Goal: Task Accomplishment & Management: Complete application form

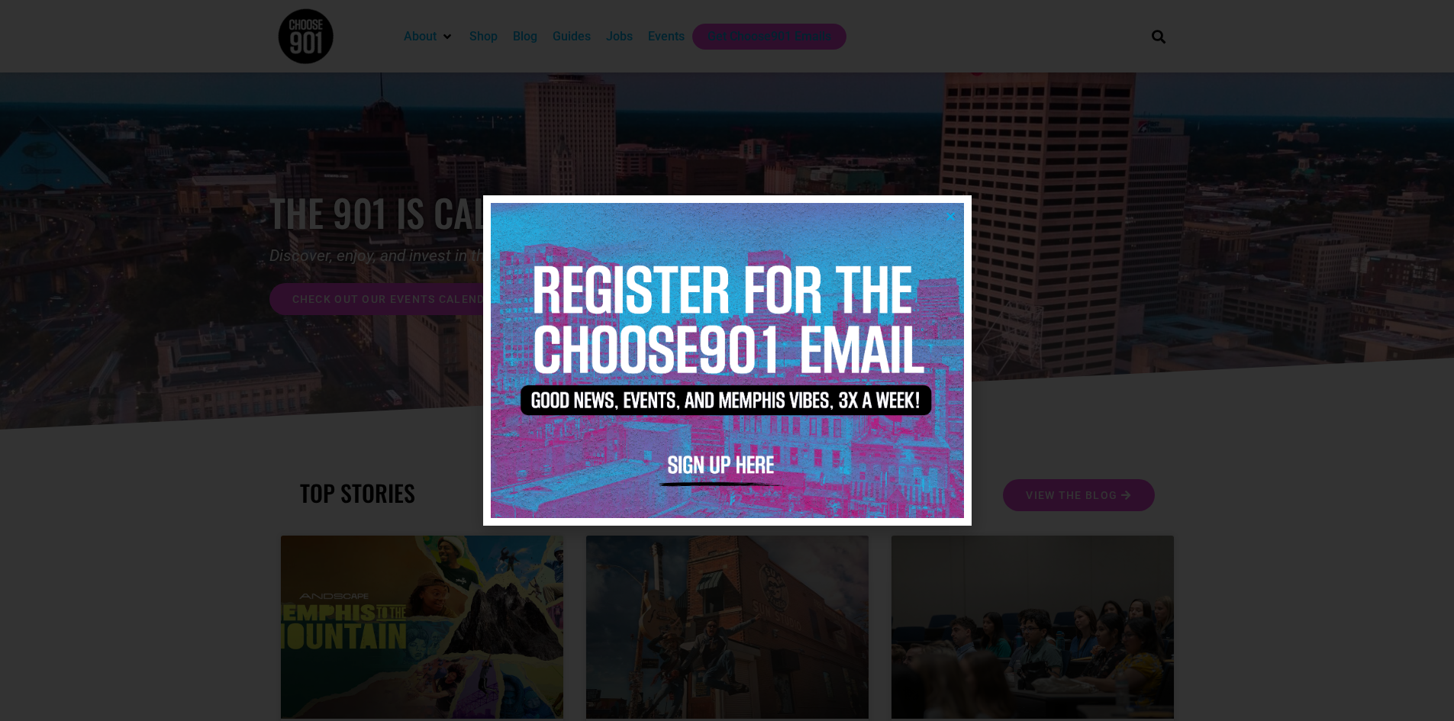
click at [954, 206] on img at bounding box center [727, 360] width 473 height 315
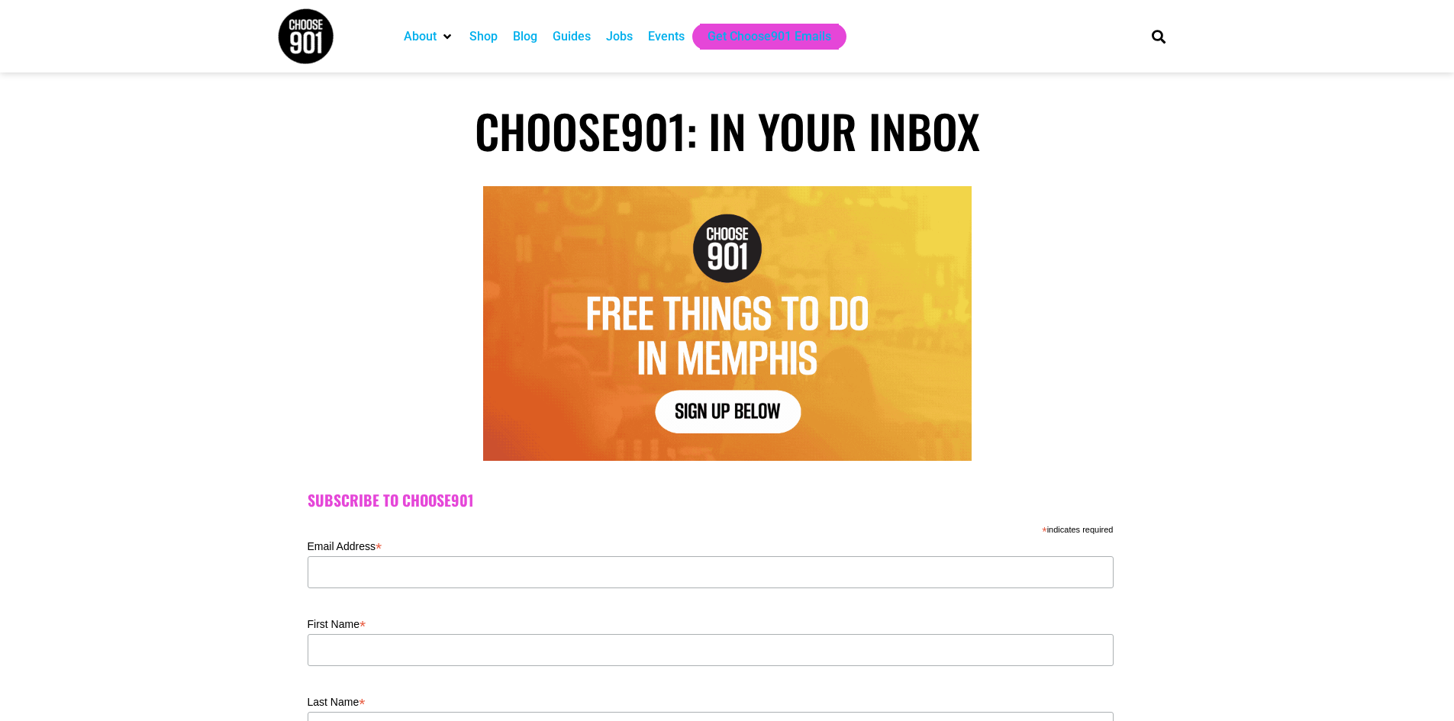
click at [616, 35] on div "Jobs" at bounding box center [619, 36] width 27 height 18
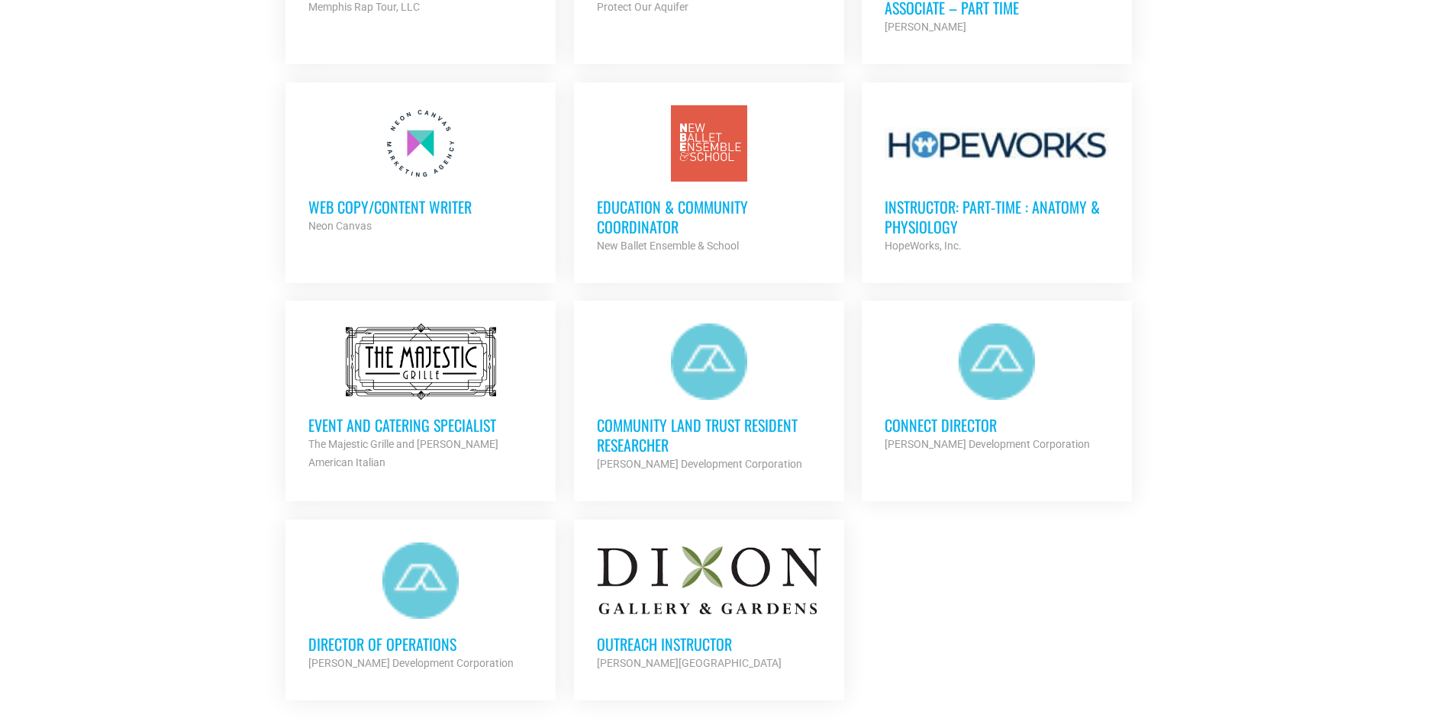
scroll to position [1679, 0]
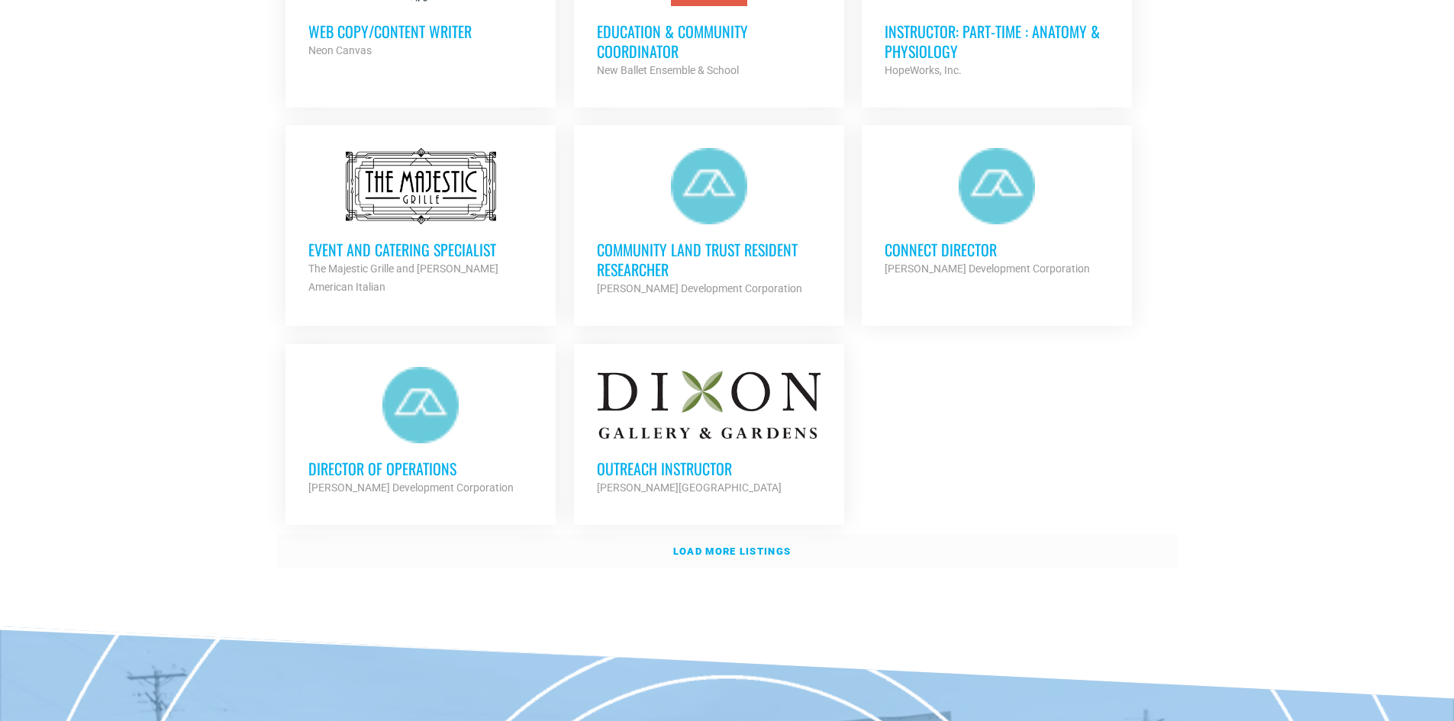
click at [753, 546] on strong "Load more listings" at bounding box center [732, 551] width 118 height 11
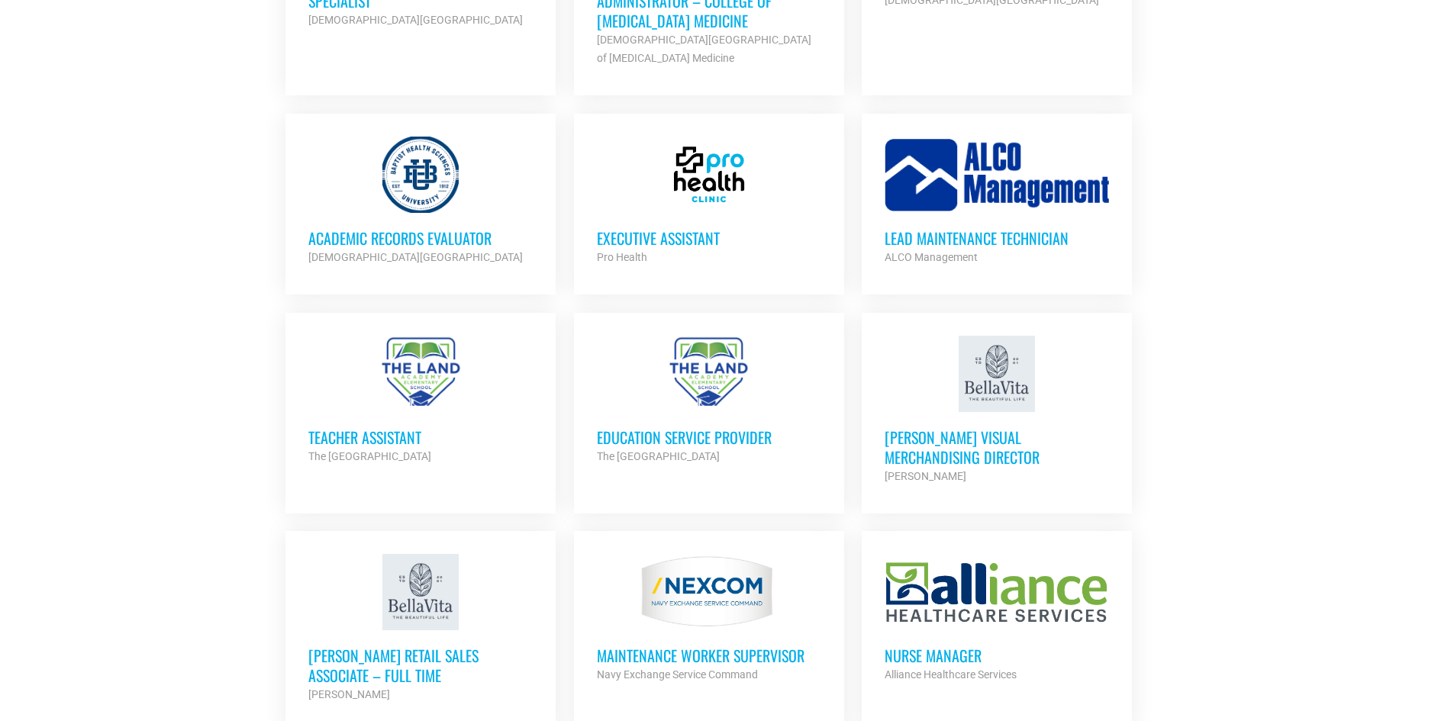
scroll to position [2824, 0]
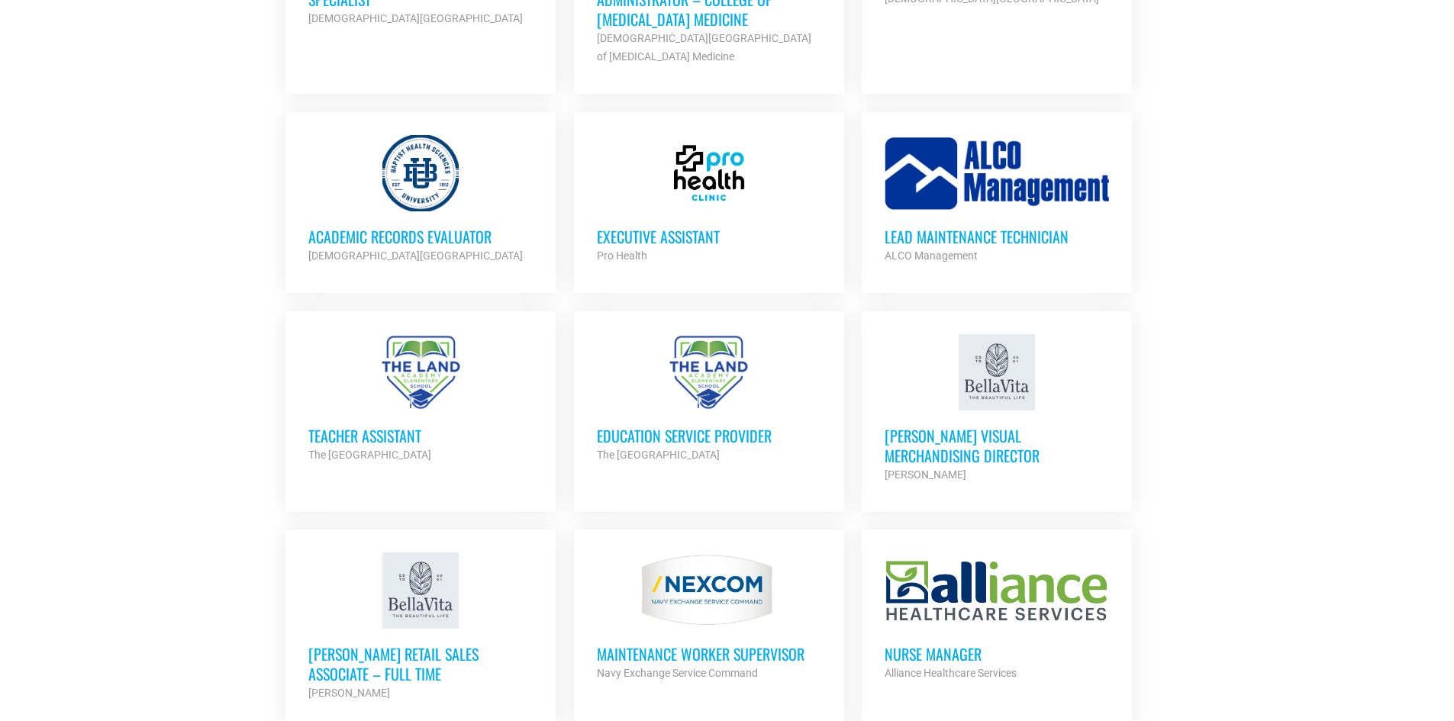
click at [408, 429] on h3 "Teacher Assistant" at bounding box center [420, 436] width 224 height 20
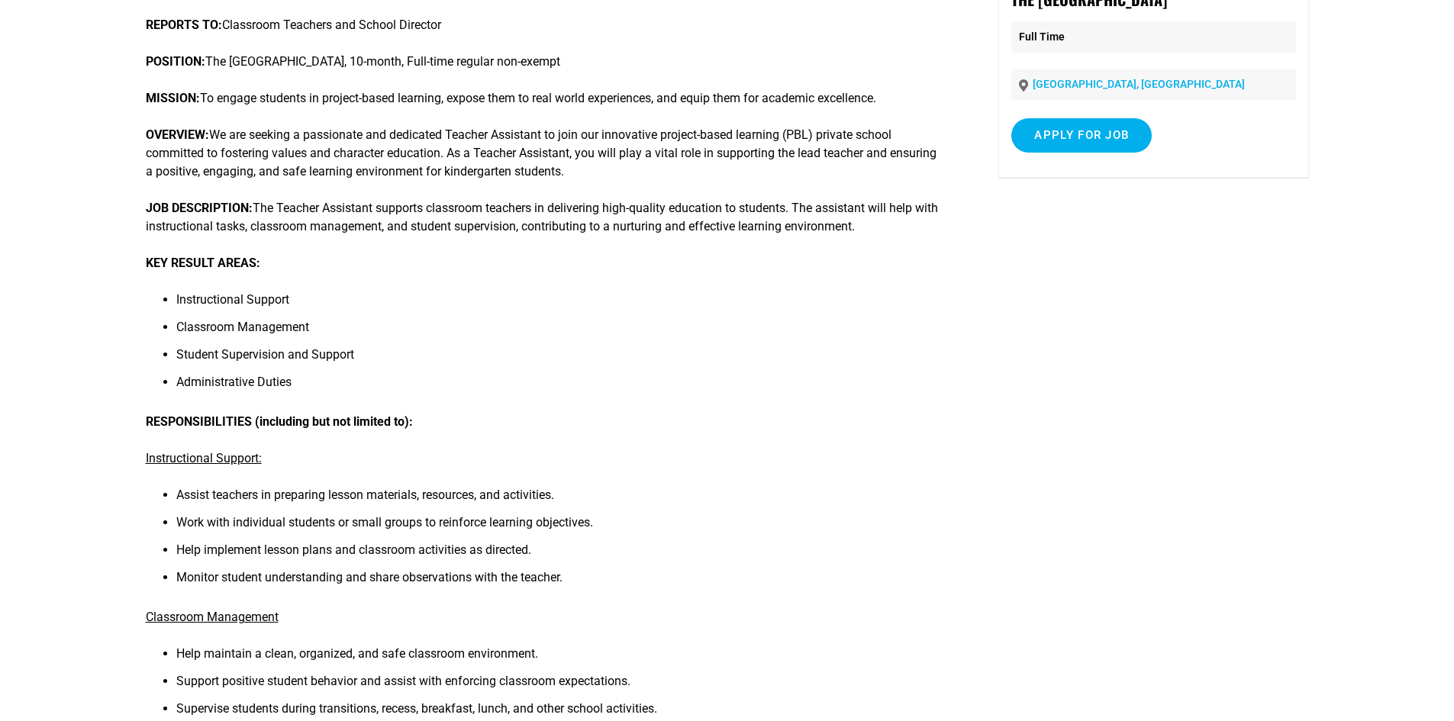
scroll to position [76, 0]
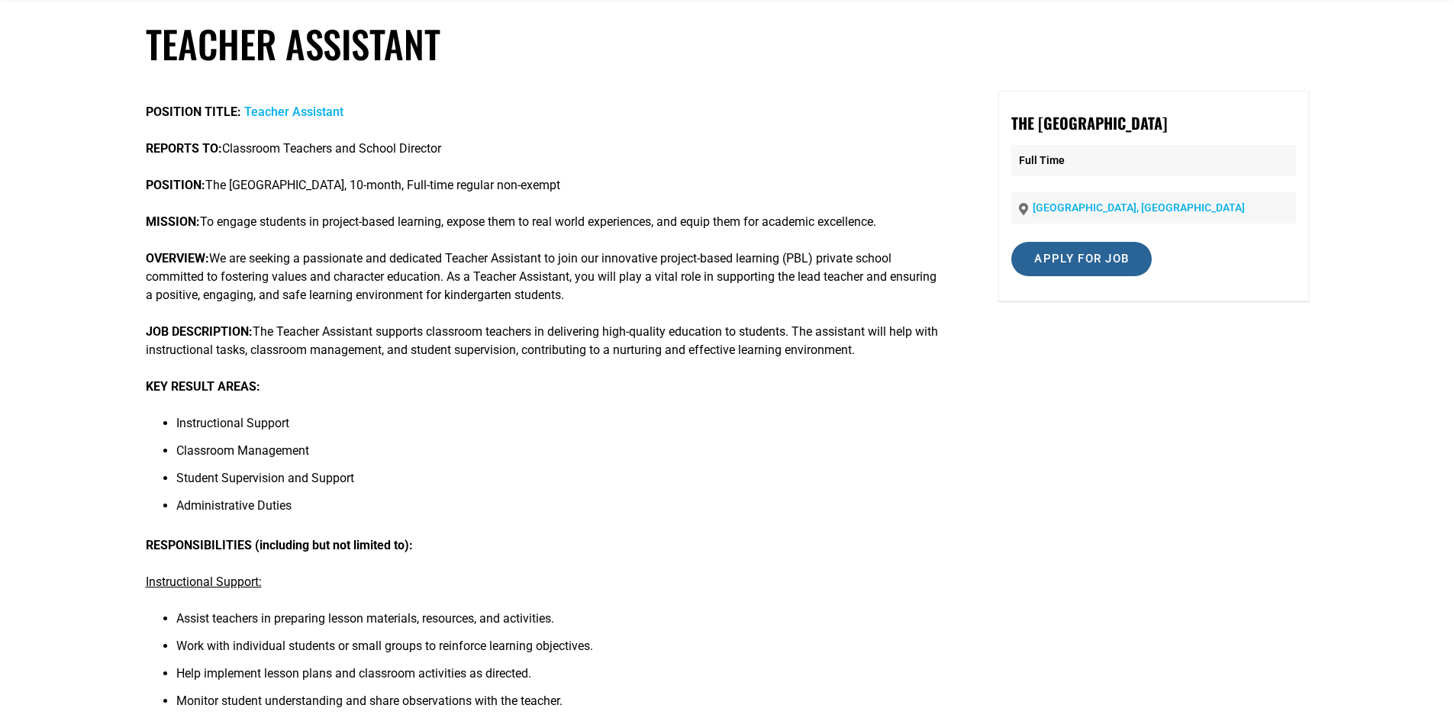
click at [1081, 263] on input "Apply for job" at bounding box center [1081, 259] width 140 height 34
click at [1078, 262] on input "Apply for job" at bounding box center [1081, 259] width 140 height 34
click at [1074, 262] on input "Apply for job" at bounding box center [1081, 259] width 140 height 34
click at [1139, 318] on link "forms.gle" at bounding box center [1092, 325] width 93 height 15
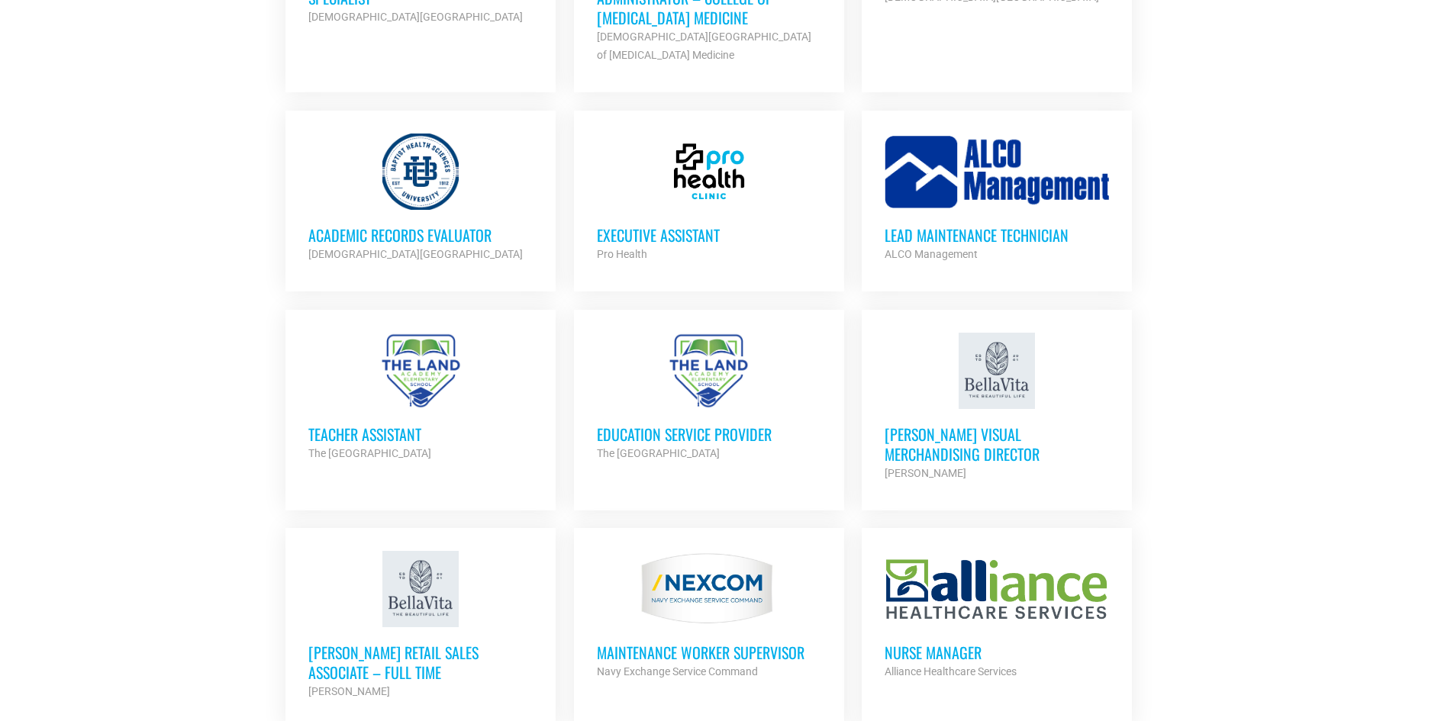
click at [756, 424] on h3 "Education Service Provider" at bounding box center [709, 434] width 224 height 20
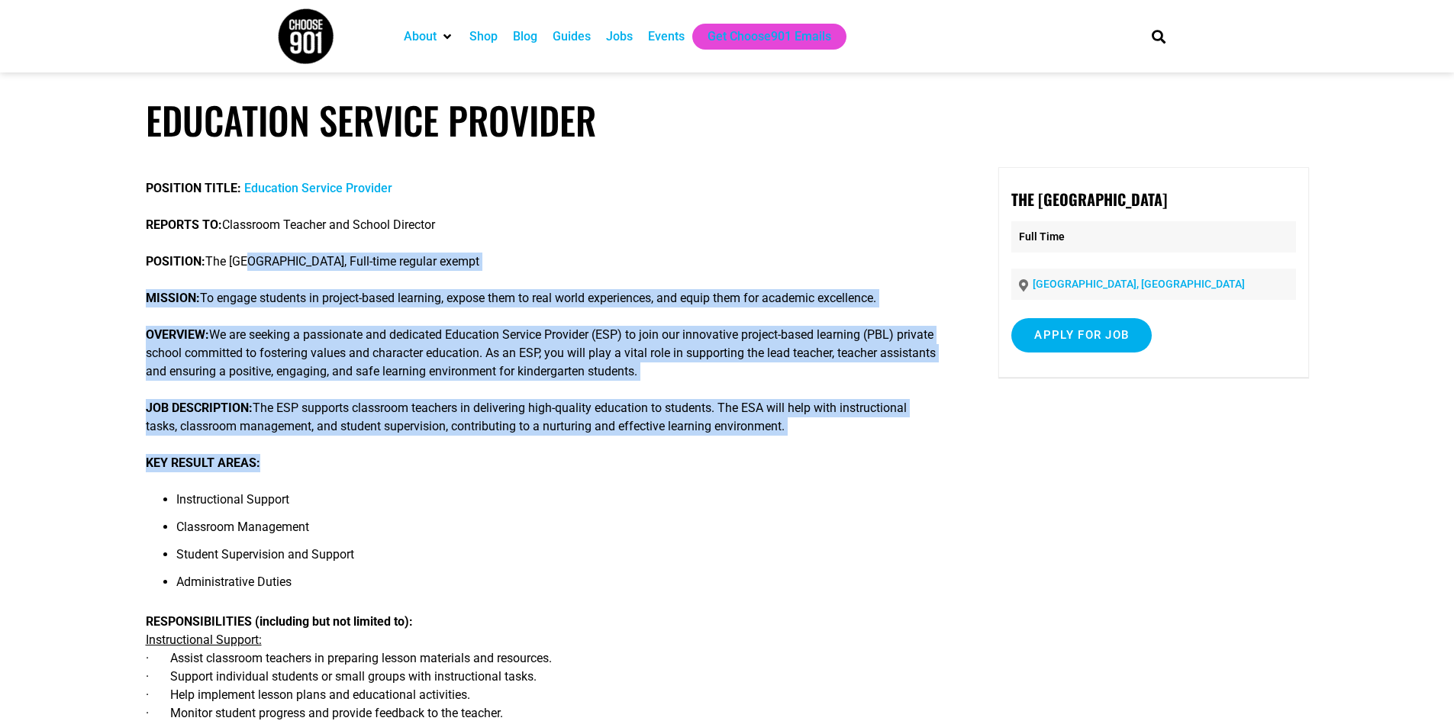
drag, startPoint x: 249, startPoint y: 266, endPoint x: 422, endPoint y: 469, distance: 266.9
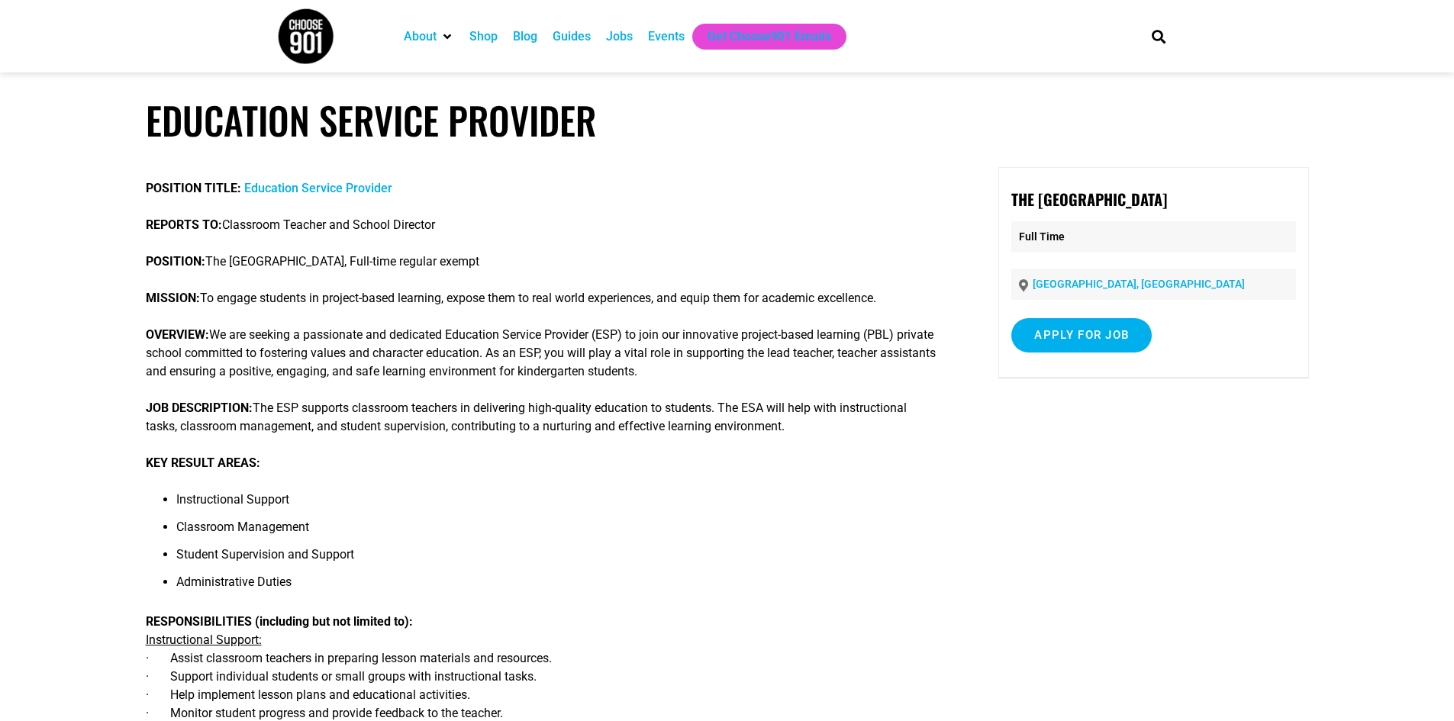
click at [497, 581] on li "Administrative Duties" at bounding box center [558, 586] width 765 height 27
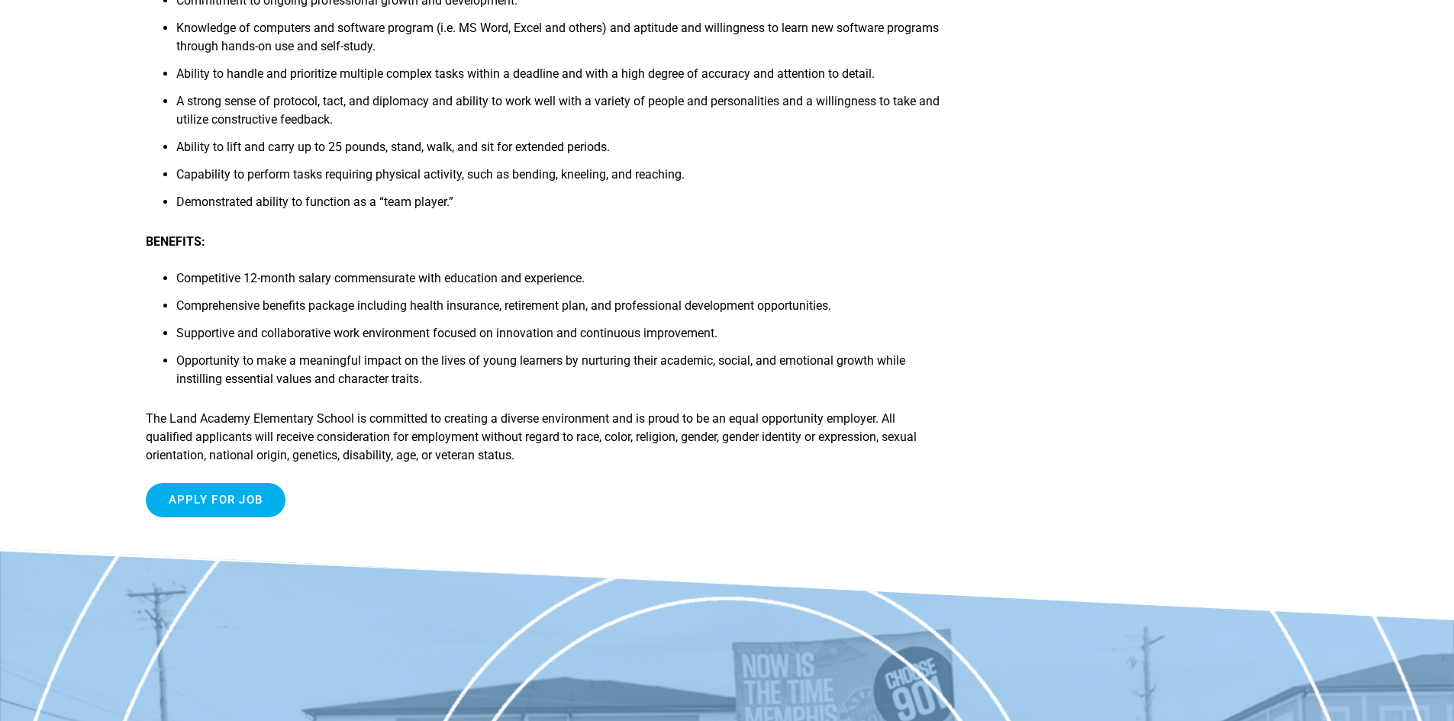
scroll to position [1450, 0]
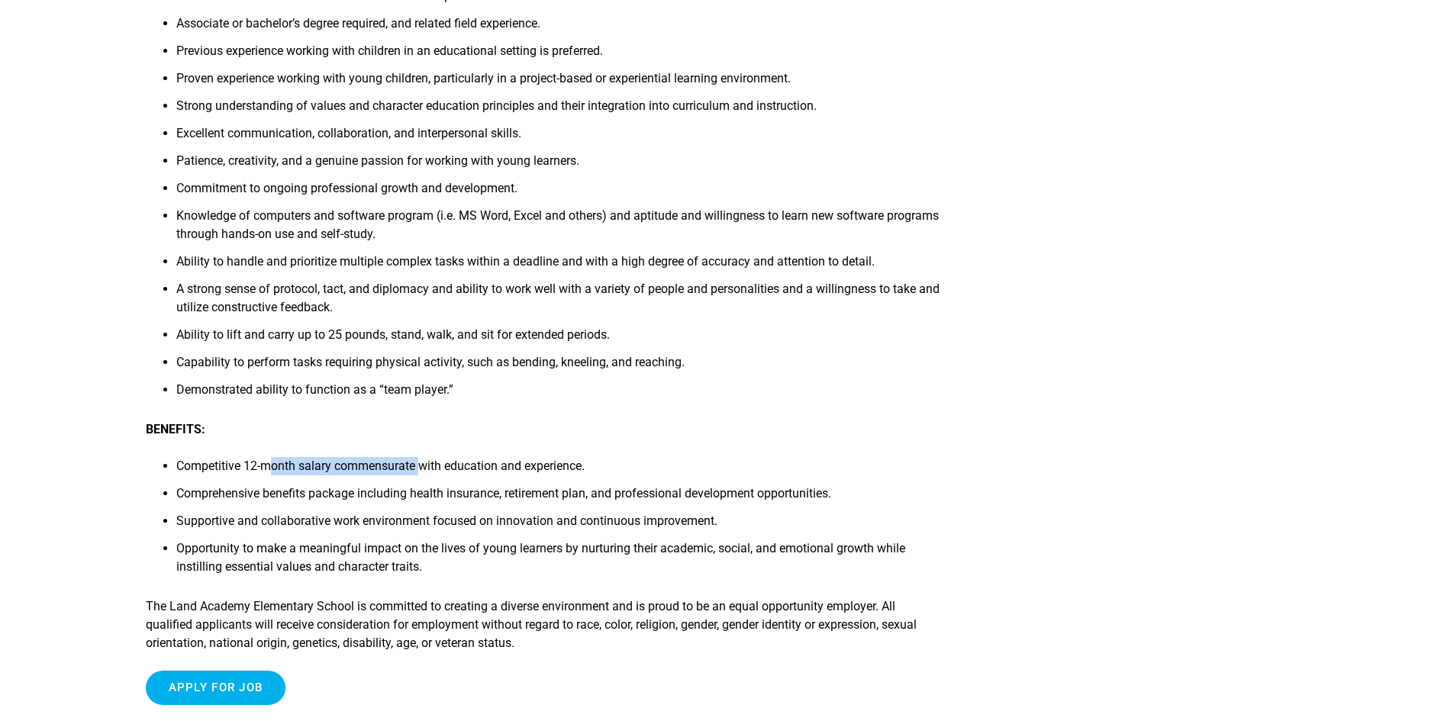
drag, startPoint x: 270, startPoint y: 467, endPoint x: 419, endPoint y: 482, distance: 149.5
click at [419, 482] on li "Competitive 12-month salary commensurate with education and experience." at bounding box center [558, 470] width 765 height 27
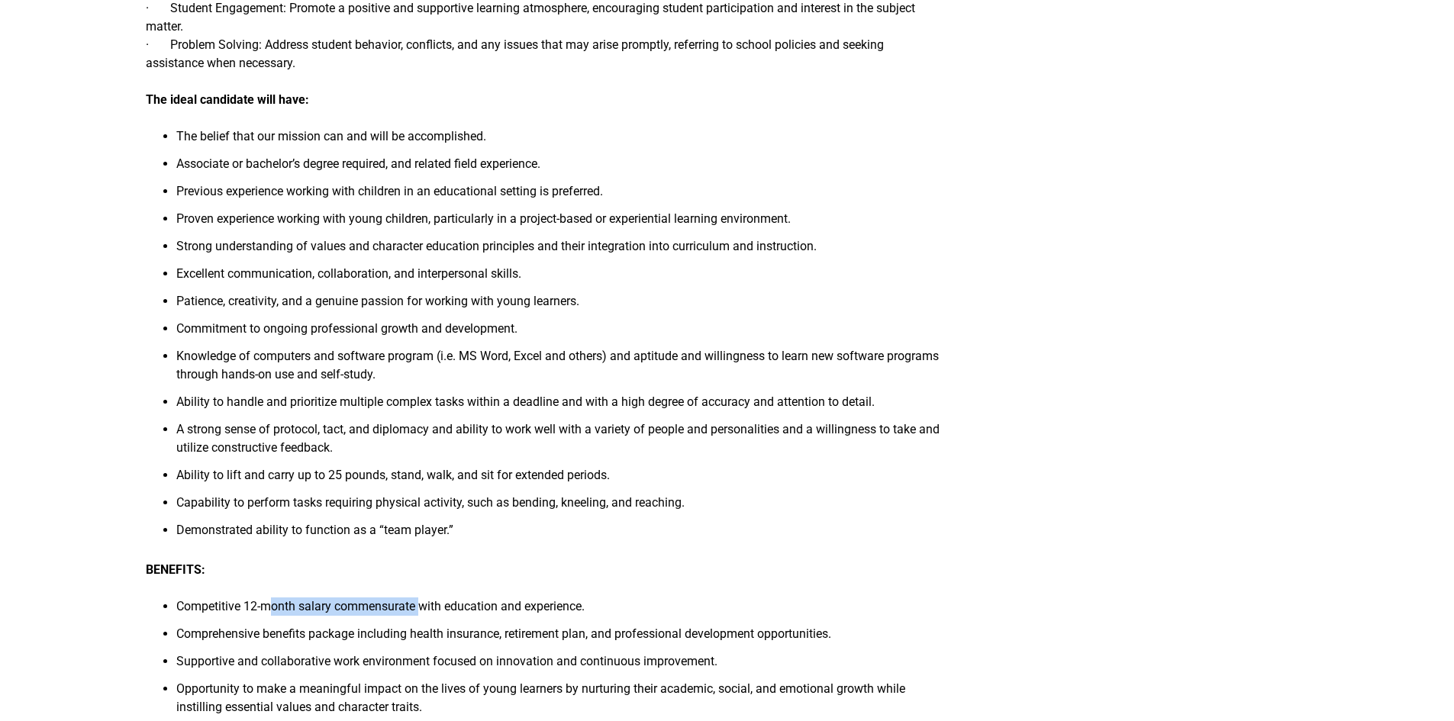
scroll to position [1297, 0]
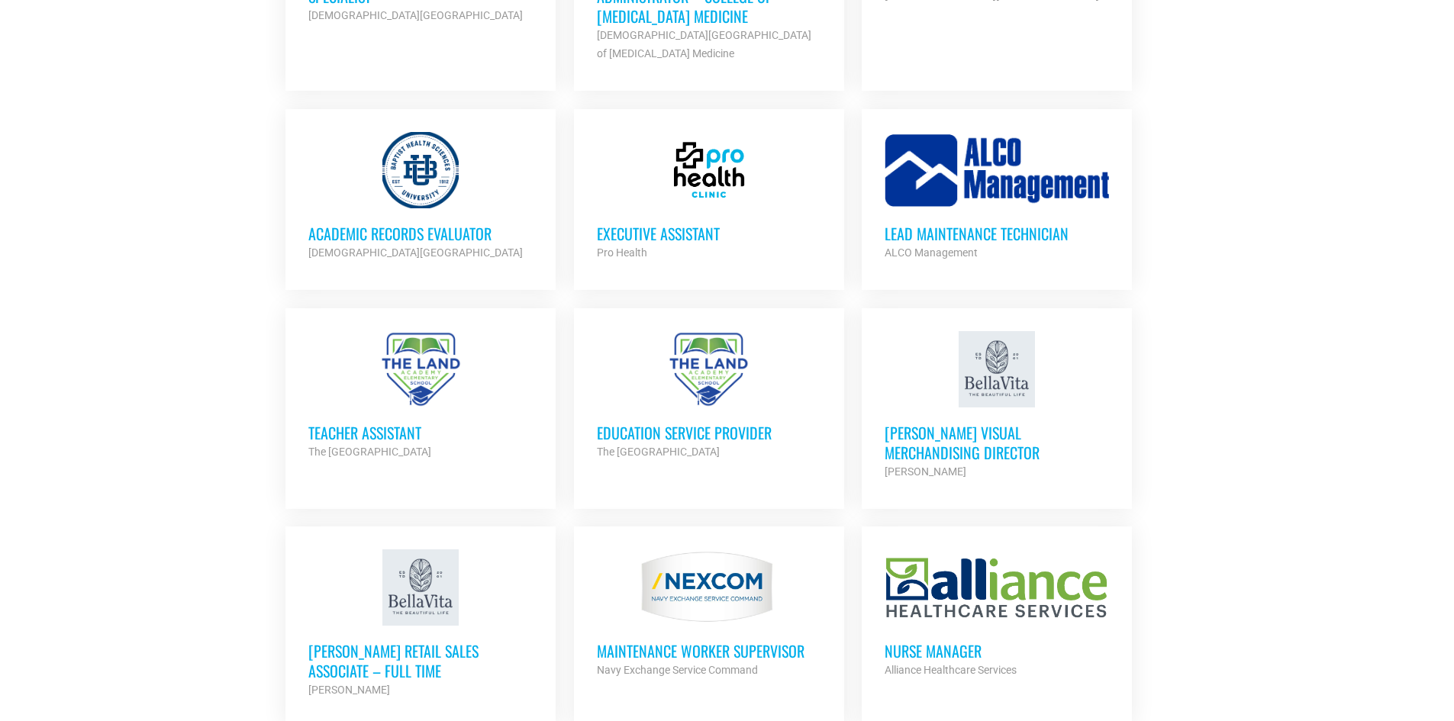
click at [414, 423] on h3 "Teacher Assistant" at bounding box center [420, 433] width 224 height 20
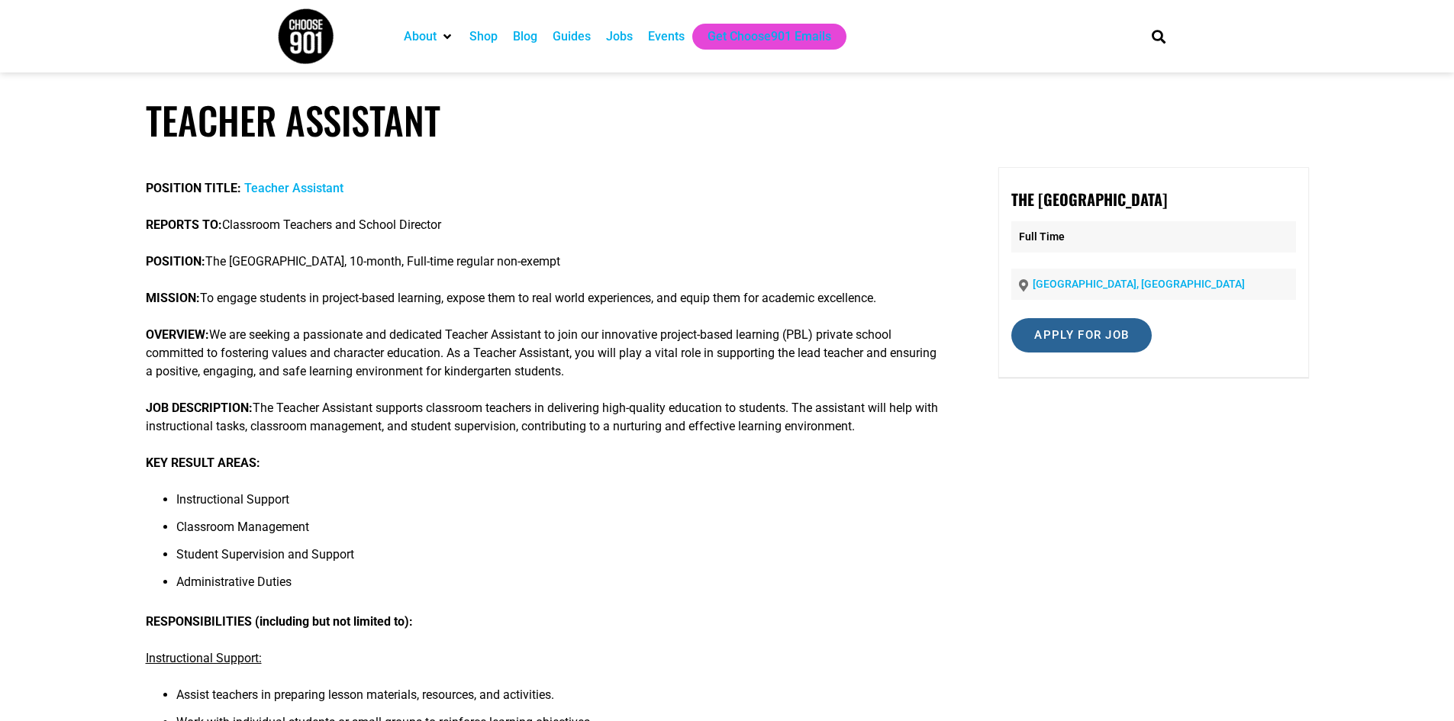
click at [1130, 339] on input "Apply for job" at bounding box center [1081, 335] width 140 height 34
